Goal: Information Seeking & Learning: Learn about a topic

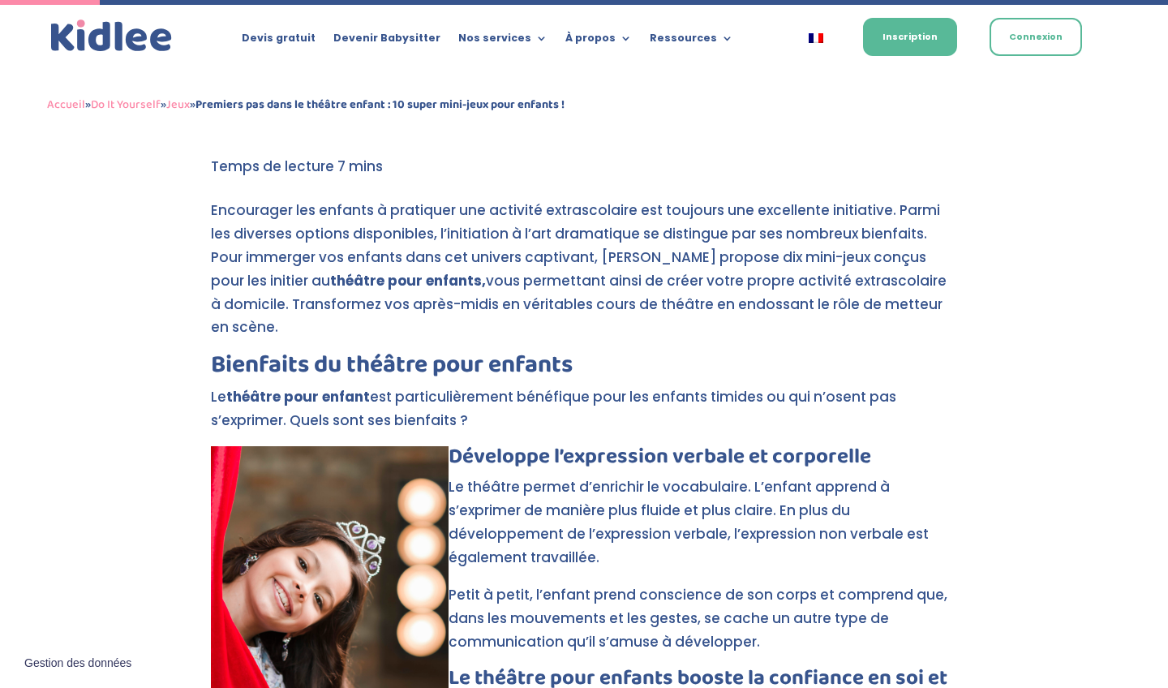
scroll to position [432, 0]
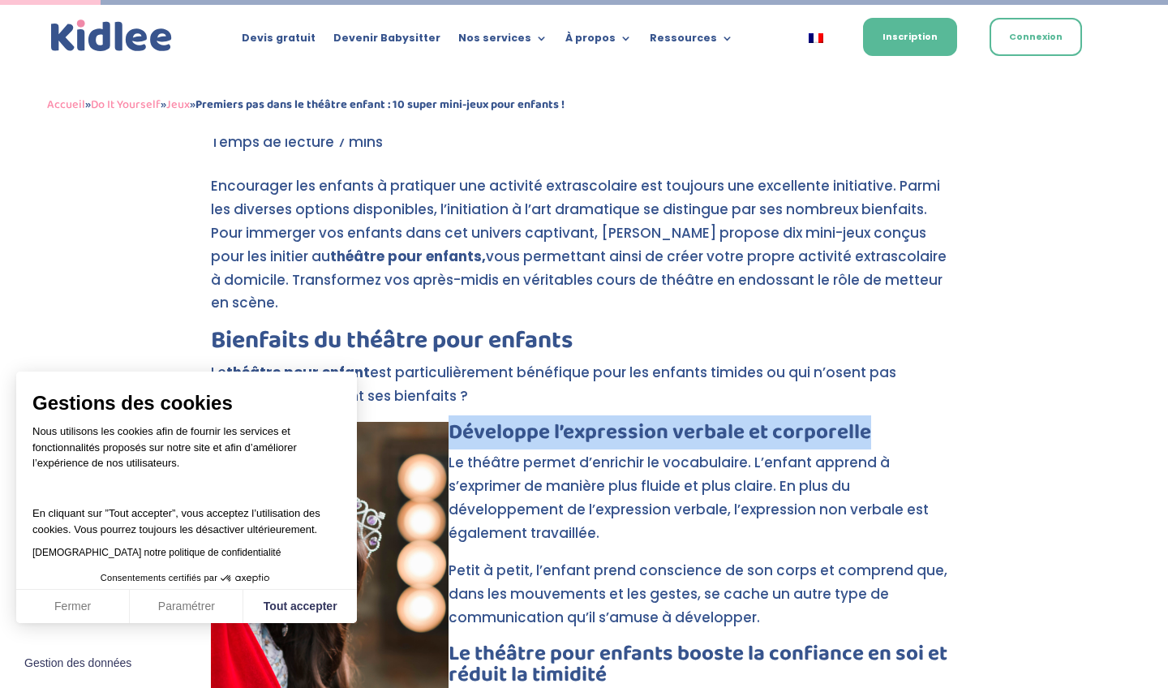
drag, startPoint x: 873, startPoint y: 398, endPoint x: 449, endPoint y: 399, distance: 423.5
click at [449, 422] on h3 "Développe l’expression verbale et corporelle" at bounding box center [584, 436] width 746 height 29
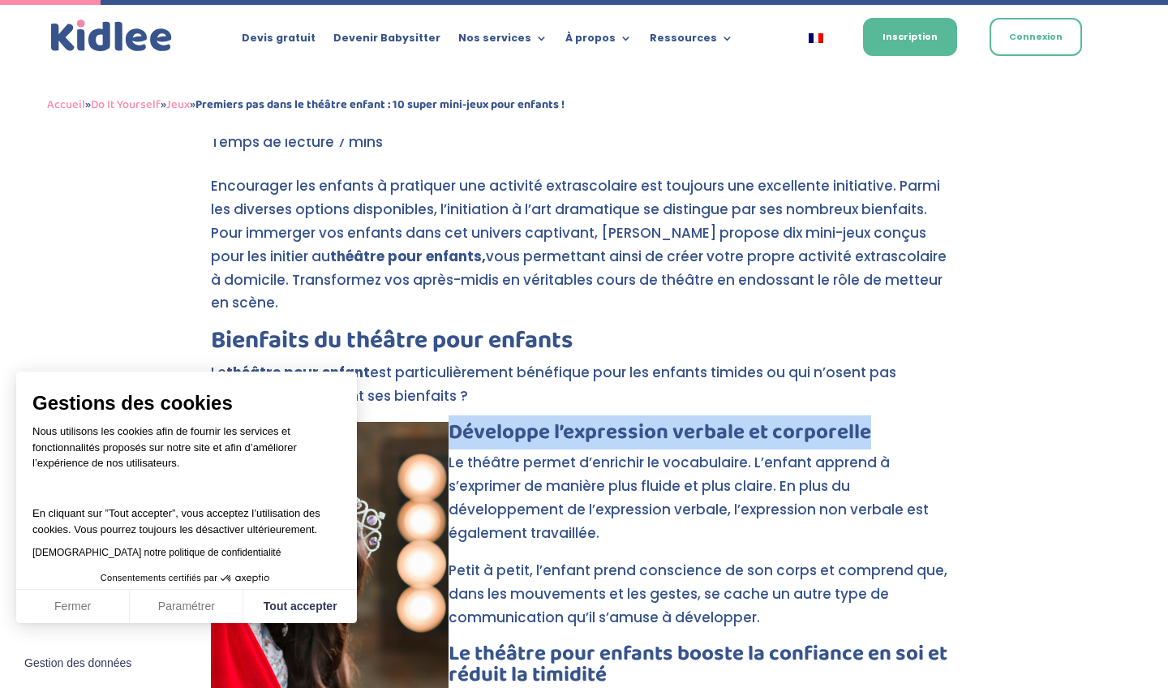
copy h3 "Développe l’expression verbale et corporelle"
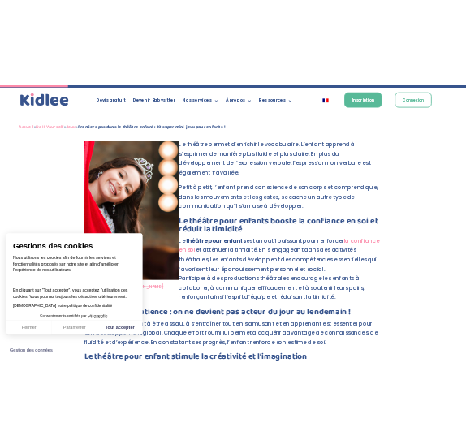
scroll to position [763, 0]
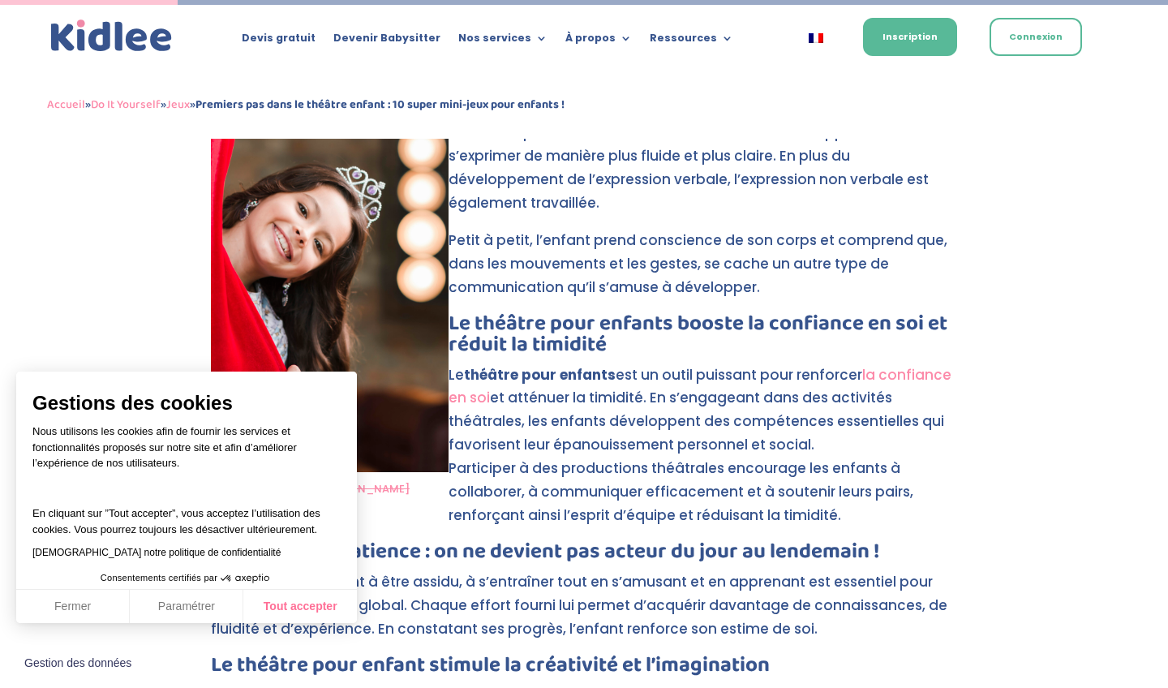
click at [288, 613] on button "Tout accepter" at bounding box center [300, 607] width 114 height 34
checkbox input "true"
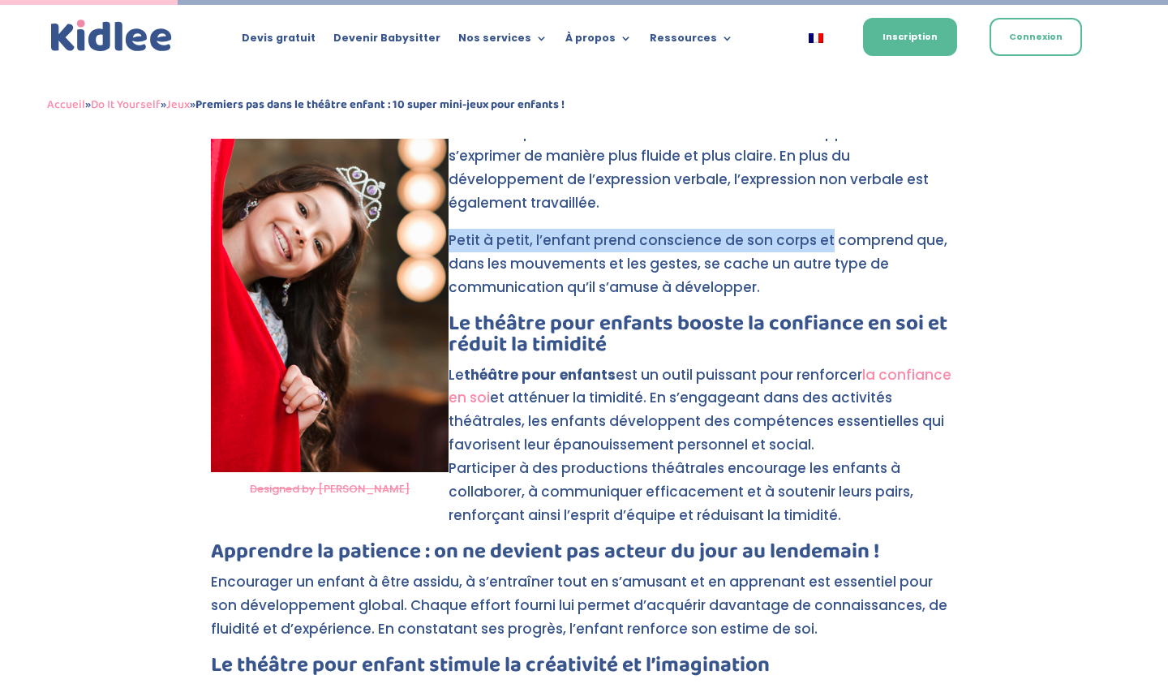
drag, startPoint x: 760, startPoint y: 122, endPoint x: 689, endPoint y: 66, distance: 91.2
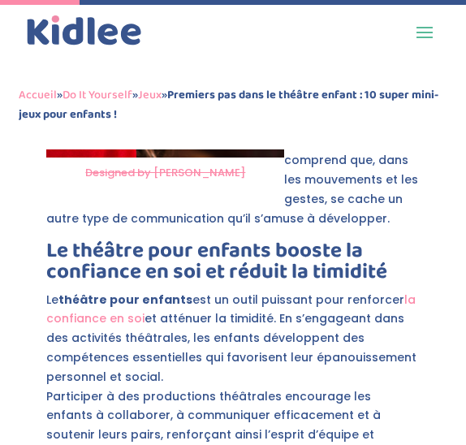
scroll to position [1102, 0]
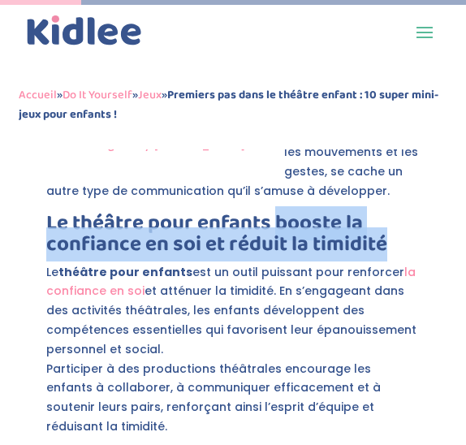
drag, startPoint x: 275, startPoint y: 220, endPoint x: 399, endPoint y: 240, distance: 125.8
click at [399, 240] on h3 "Le théâtre pour enfants booste la confiance en soi et réduit la timidité" at bounding box center [232, 238] width 372 height 50
copy h3 "booste la confiance en soi et réduit la timidité"
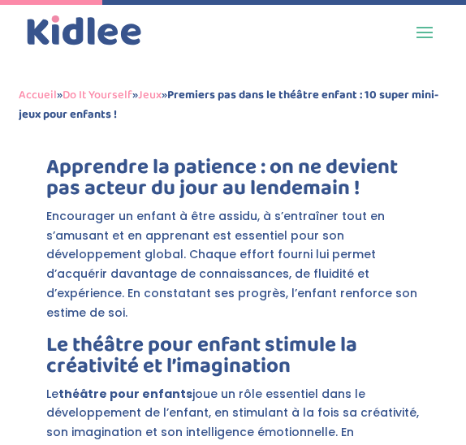
scroll to position [1395, 0]
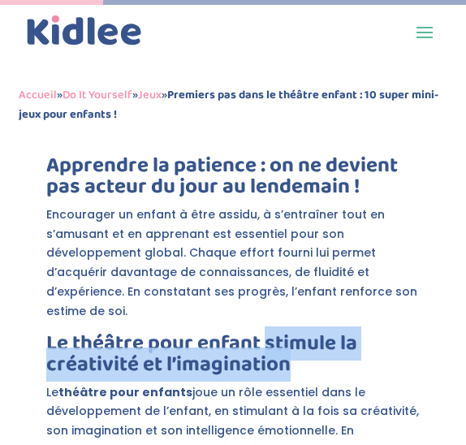
drag, startPoint x: 267, startPoint y: 310, endPoint x: 297, endPoint y: 331, distance: 36.7
click at [297, 333] on h3 "Le théâtre pour enfant stimule la créativité et l’imagination" at bounding box center [232, 358] width 372 height 50
copy h3 "stimule la créativité et l’imagination"
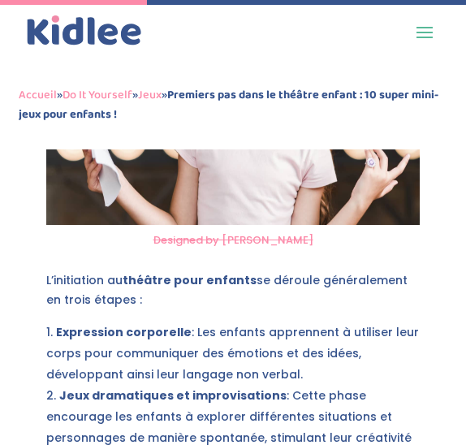
scroll to position [2105, 0]
